Goal: Browse casually

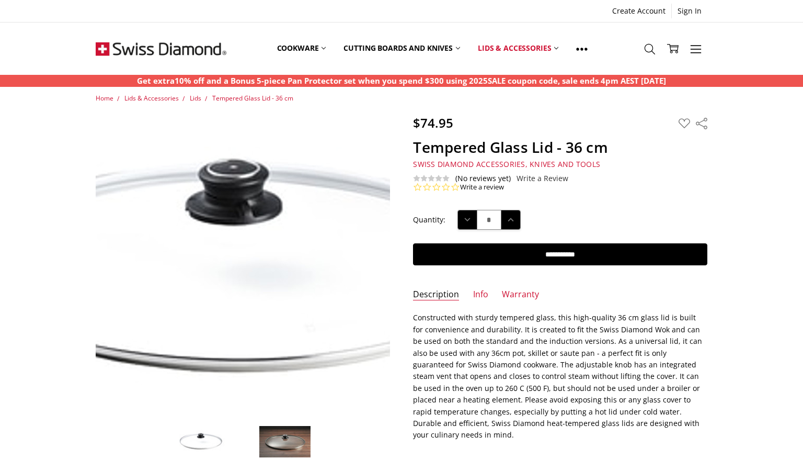
click at [250, 242] on img at bounding box center [233, 271] width 669 height 416
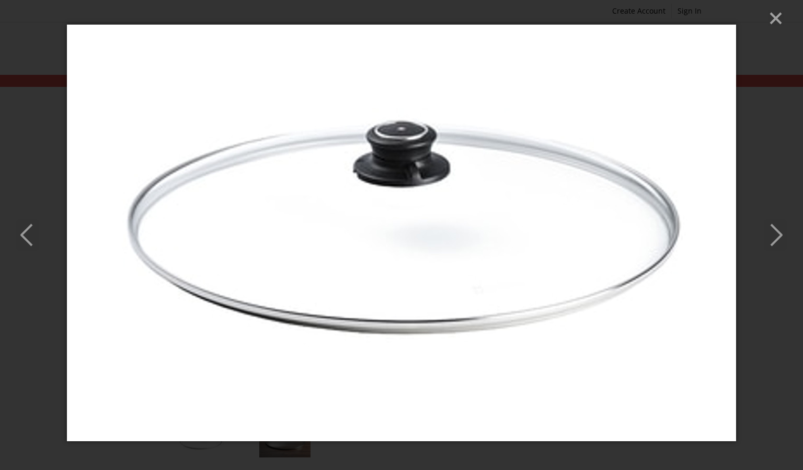
click at [778, 240] on polyline "Next" at bounding box center [776, 234] width 10 height 21
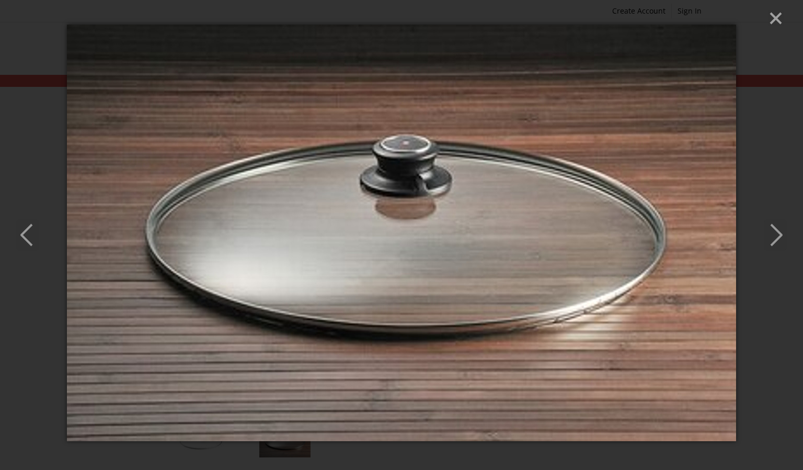
click at [778, 240] on polyline "Next" at bounding box center [776, 234] width 10 height 21
click at [19, 237] on icon "Previous" at bounding box center [27, 234] width 23 height 31
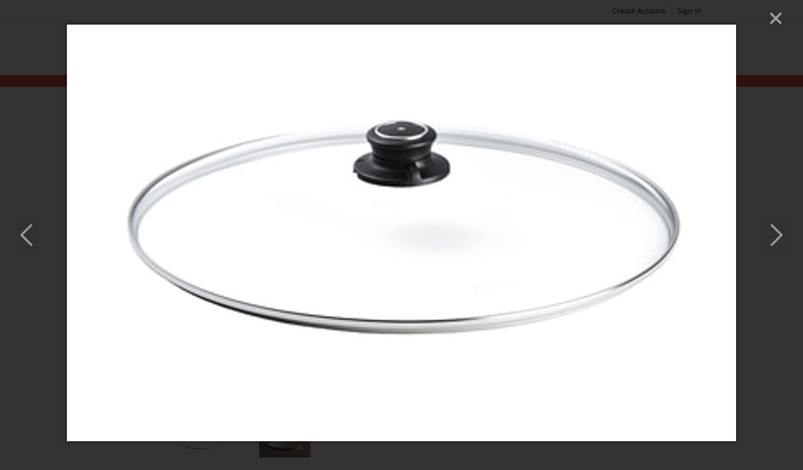
click at [777, 17] on line "Close" at bounding box center [776, 18] width 10 height 10
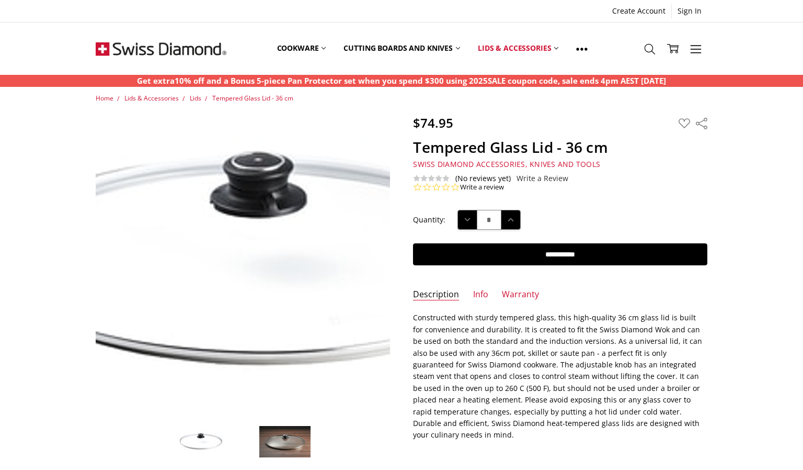
click at [231, 258] on img at bounding box center [258, 263] width 669 height 416
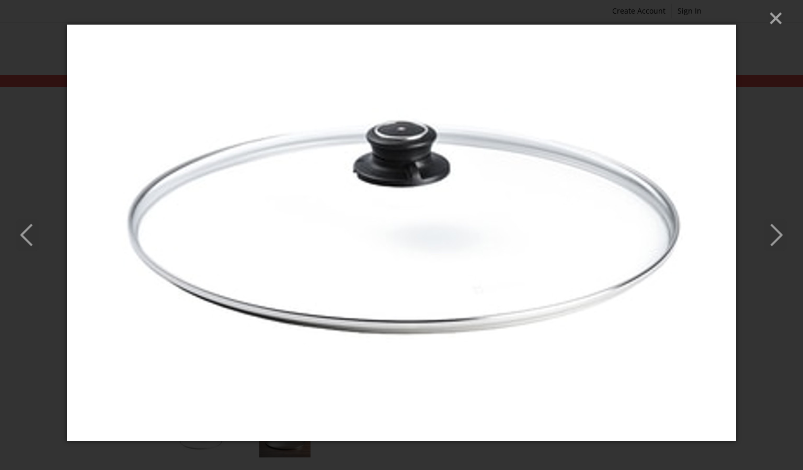
click at [776, 16] on line "Close" at bounding box center [776, 18] width 10 height 10
